Goal: Transaction & Acquisition: Purchase product/service

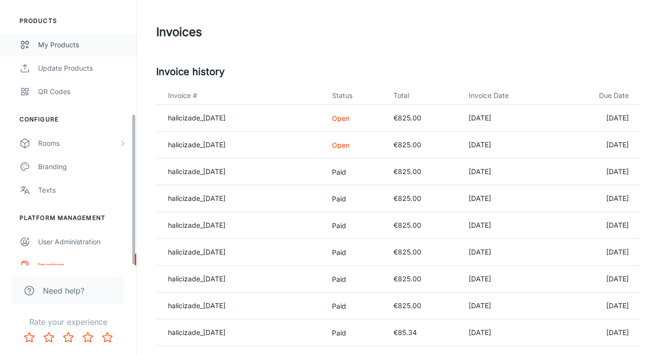
scroll to position [198, 0]
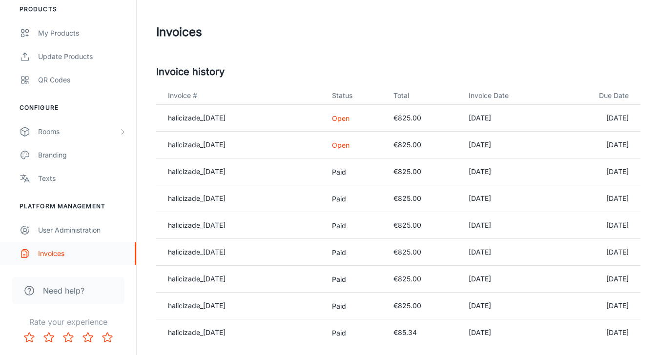
click at [54, 253] on div "Invoices" at bounding box center [82, 253] width 88 height 11
click at [215, 145] on link "halicizade_[DATE]" at bounding box center [197, 145] width 58 height 8
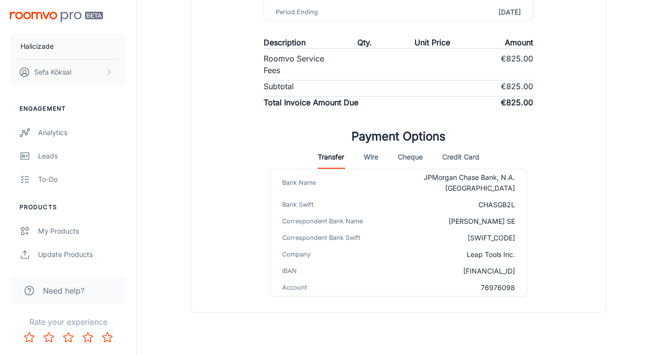
scroll to position [218, 0]
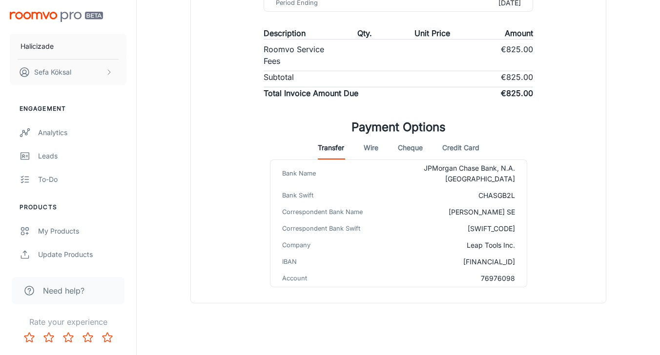
click at [466, 147] on button "Credit Card" at bounding box center [460, 147] width 37 height 23
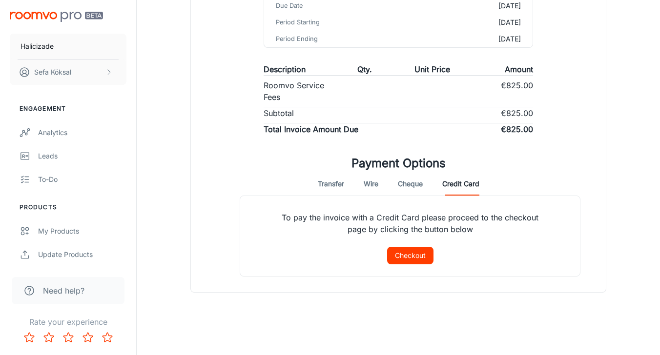
scroll to position [182, 0]
click at [405, 251] on button "Checkout" at bounding box center [410, 256] width 46 height 18
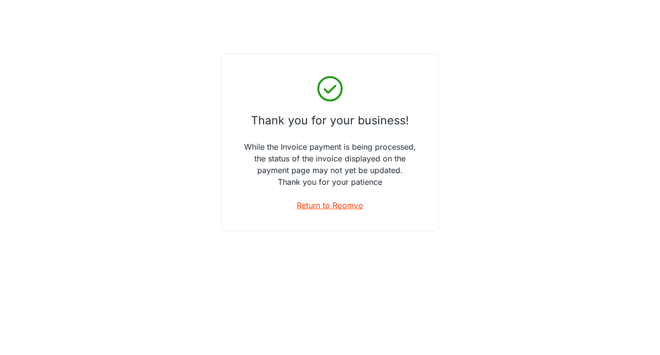
click at [324, 203] on link "Return to Roomvo" at bounding box center [330, 206] width 66 height 12
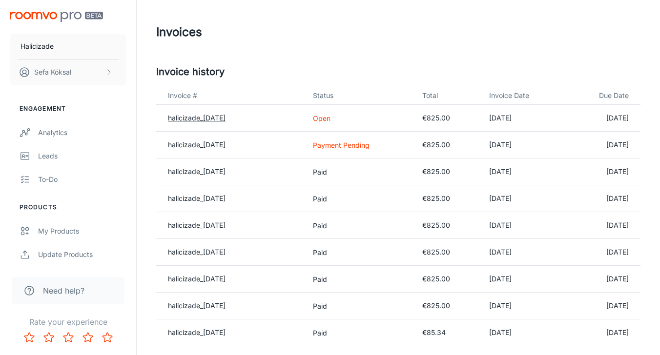
click at [206, 118] on link "halicizade_[DATE]" at bounding box center [197, 118] width 58 height 8
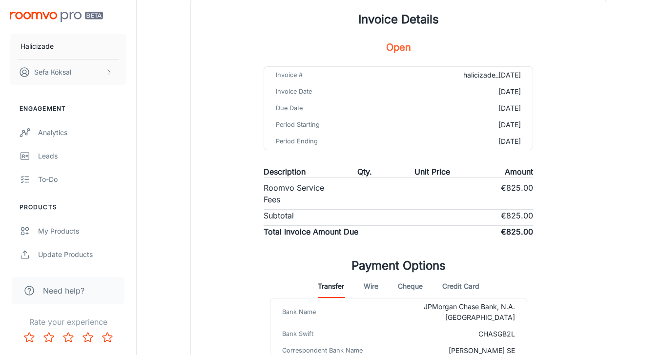
scroll to position [138, 0]
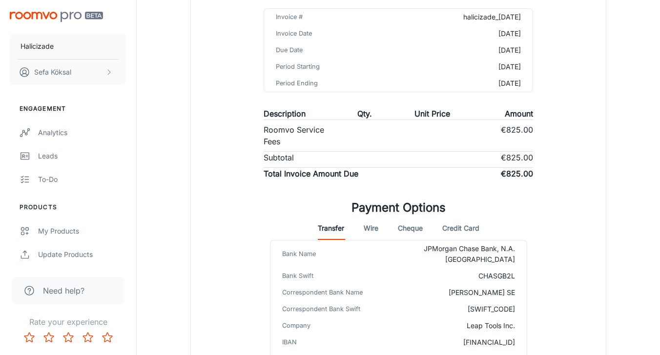
click at [477, 227] on button "Credit Card" at bounding box center [460, 228] width 37 height 23
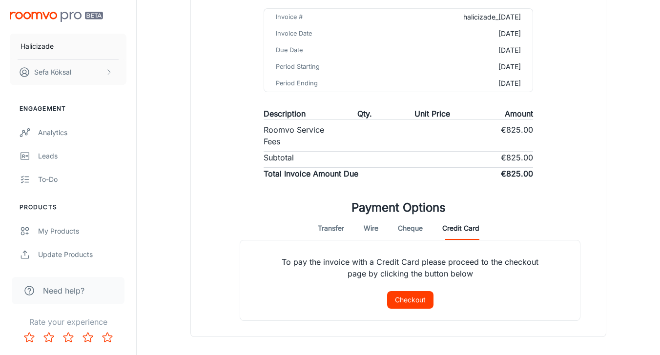
click at [413, 301] on button "Checkout" at bounding box center [410, 300] width 46 height 18
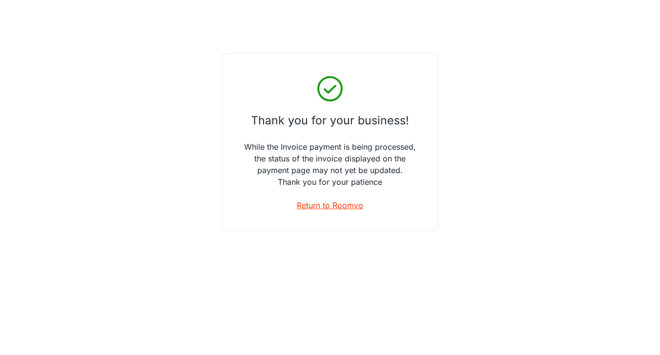
click at [327, 203] on link "Return to Roomvo" at bounding box center [330, 206] width 66 height 12
